Goal: Transaction & Acquisition: Download file/media

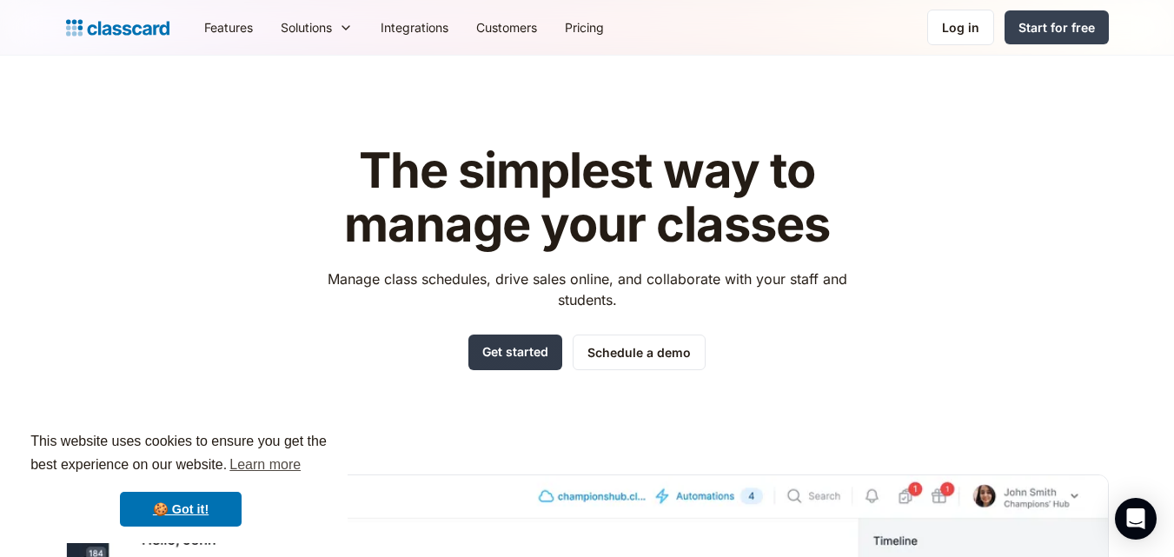
click at [513, 356] on link "Get started" at bounding box center [516, 353] width 94 height 36
click at [973, 37] on link "Log in" at bounding box center [961, 28] width 67 height 36
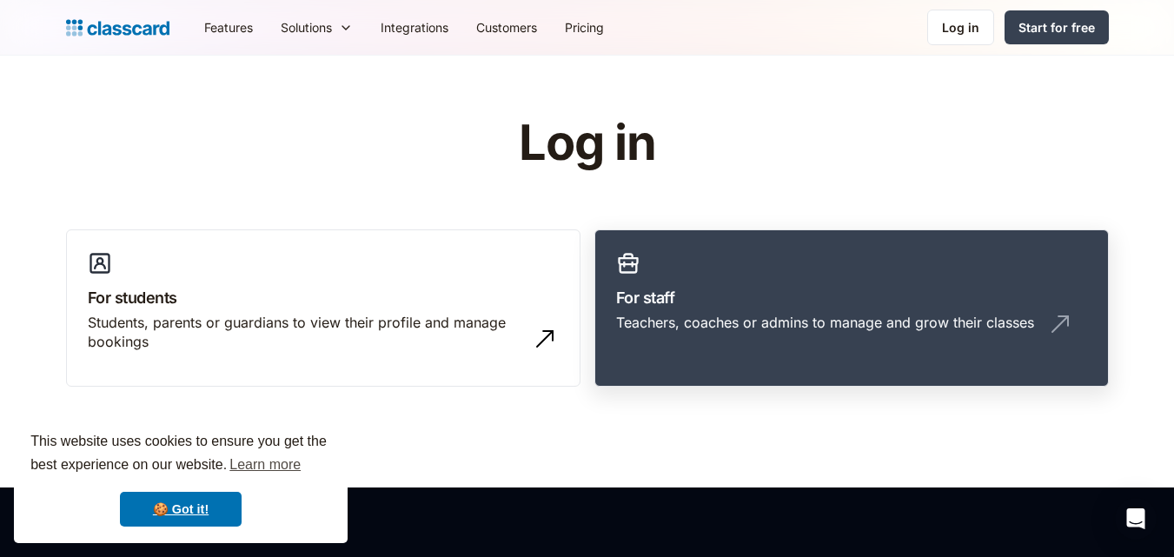
click at [973, 309] on link "For staff Teachers, coaches or admins to manage and grow their classes" at bounding box center [852, 309] width 515 height 158
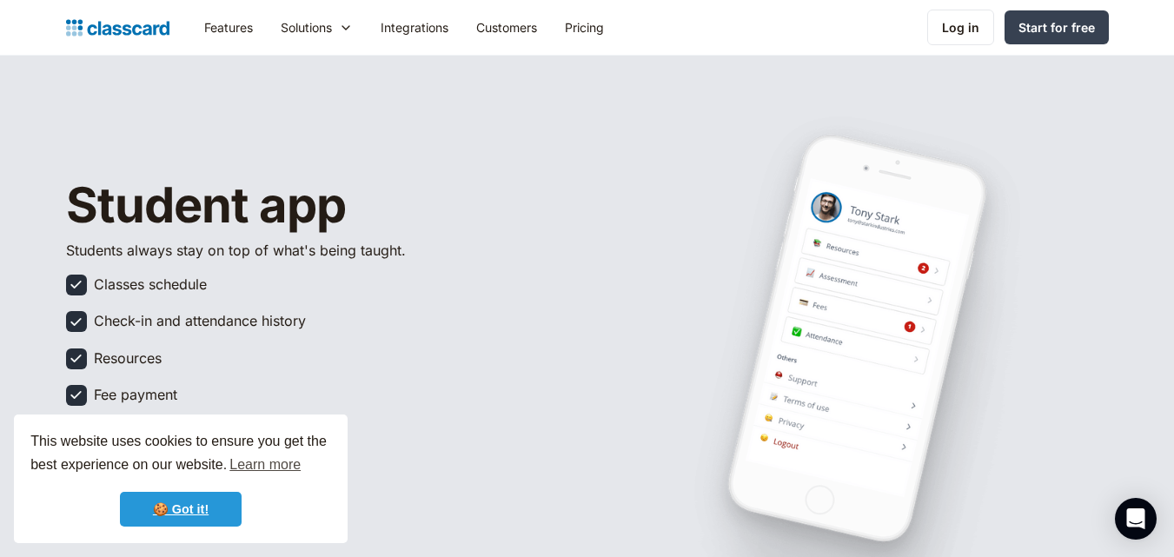
click at [195, 514] on link "🍪 Got it!" at bounding box center [181, 509] width 122 height 35
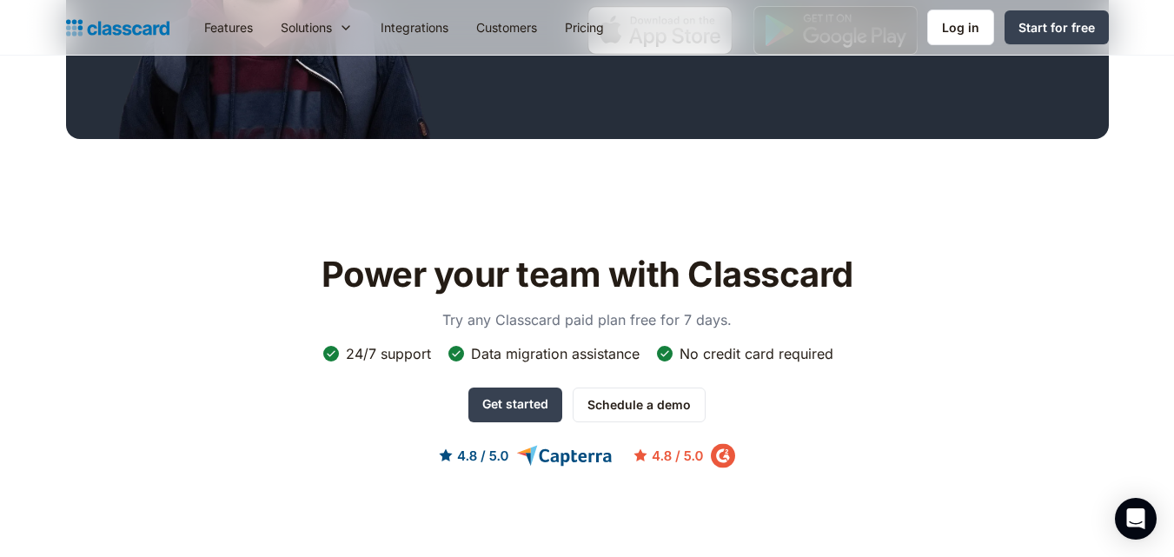
scroll to position [815, 0]
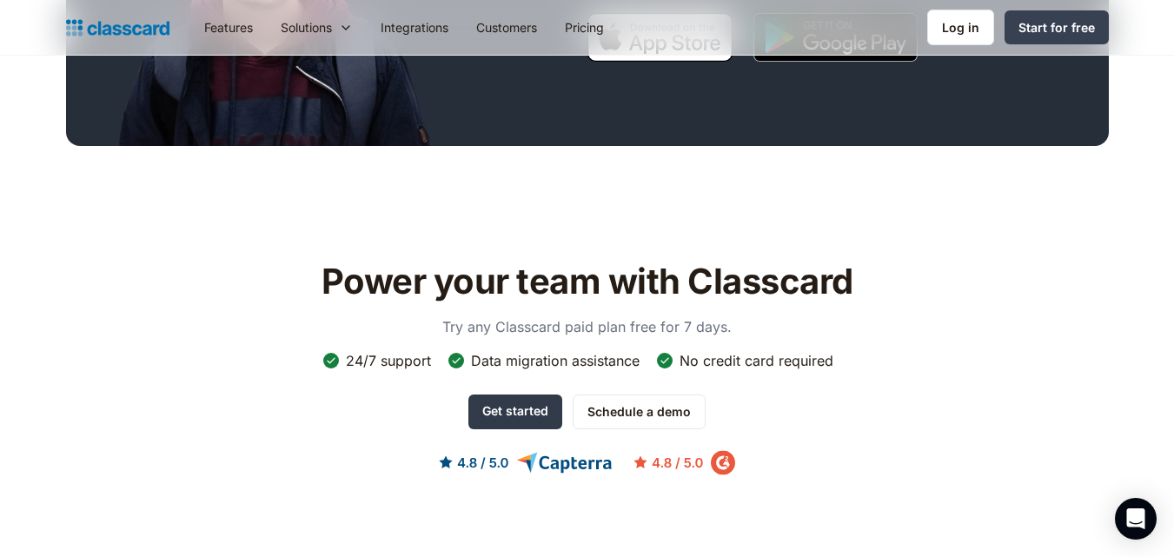
click at [534, 400] on link "Get started" at bounding box center [516, 412] width 94 height 35
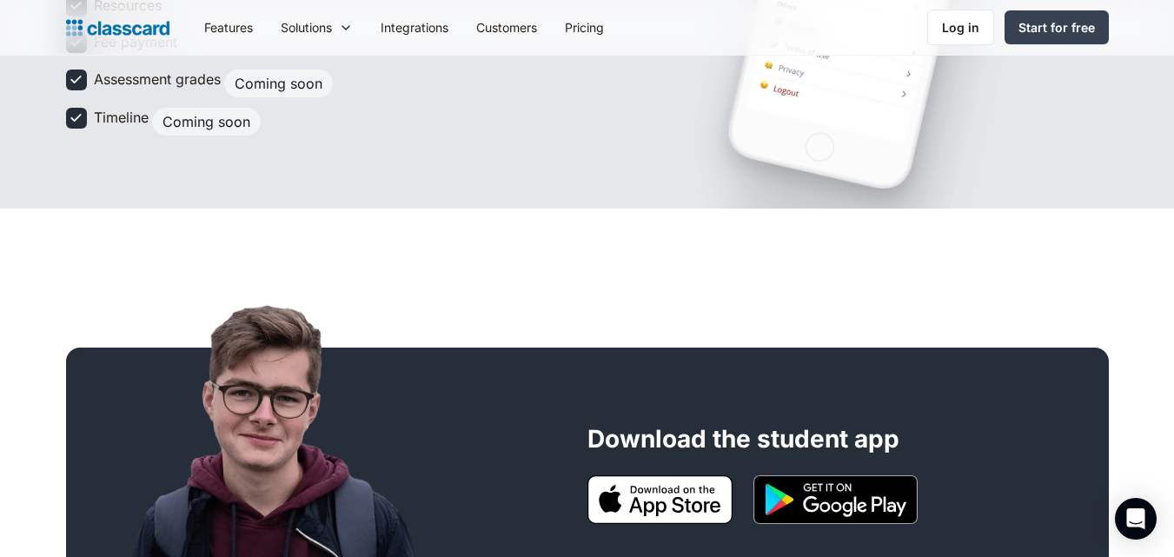
scroll to position [356, 0]
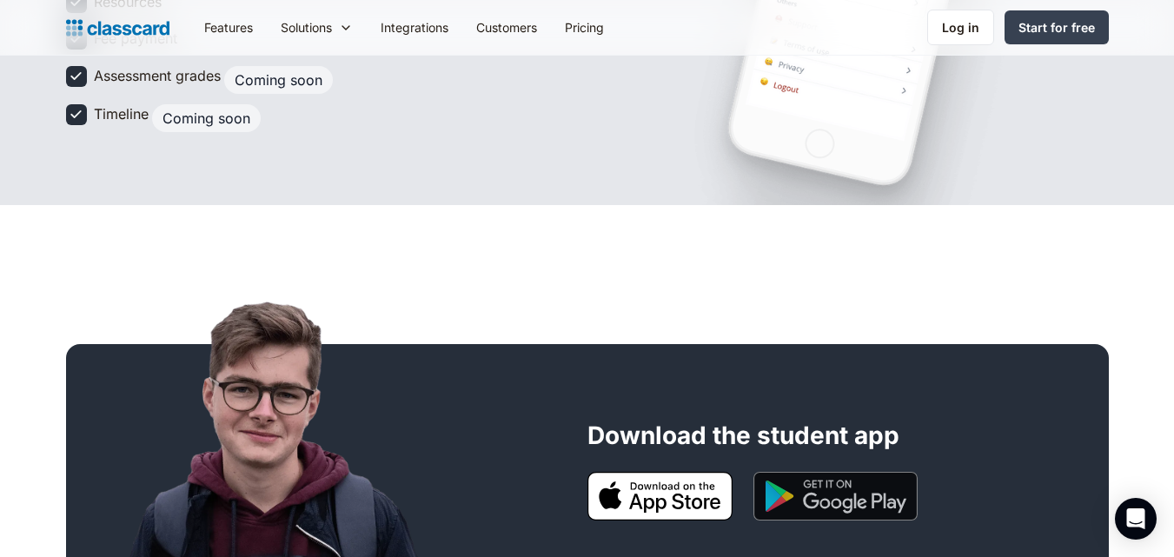
click at [850, 505] on img at bounding box center [836, 496] width 164 height 49
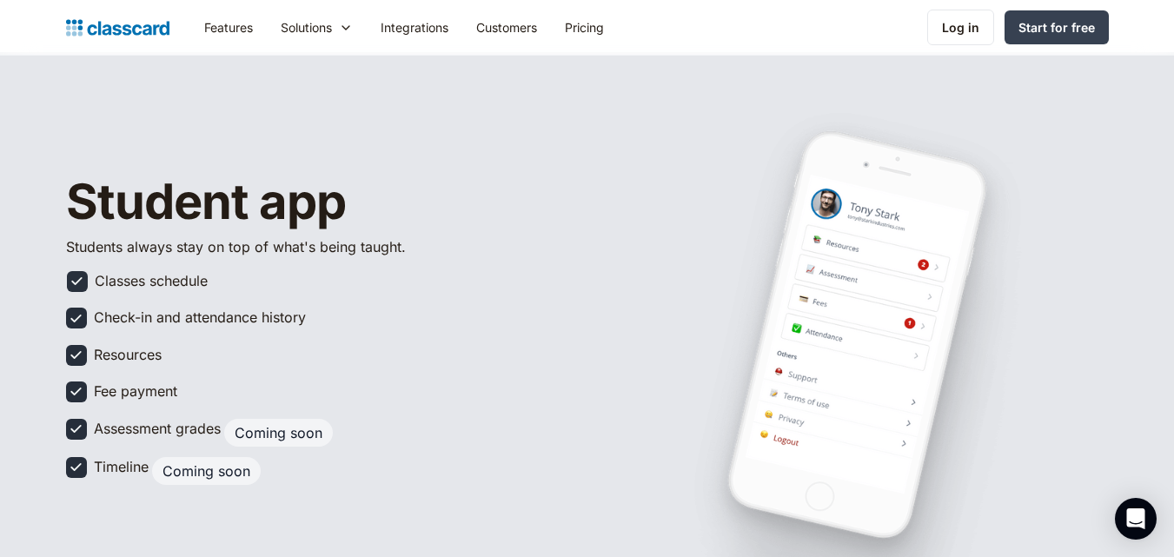
scroll to position [0, 0]
